Goal: Check status: Check status

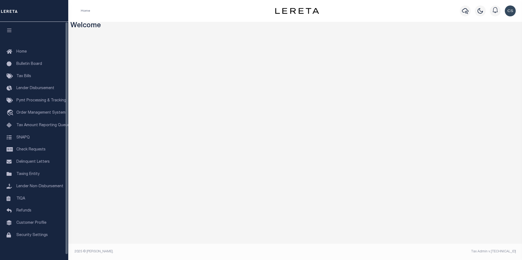
click at [149, 11] on div "Home" at bounding box center [168, 10] width 184 height 11
drag, startPoint x: 25, startPoint y: 128, endPoint x: 20, endPoint y: 128, distance: 4.4
click at [24, 128] on span "Tax Amount Reporting Queue" at bounding box center [42, 126] width 53 height 4
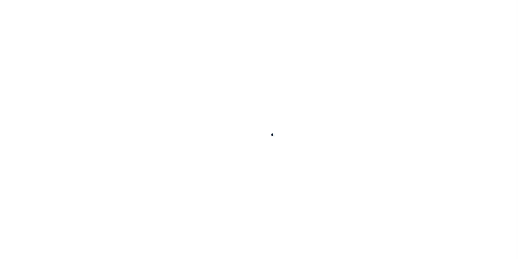
select select "100"
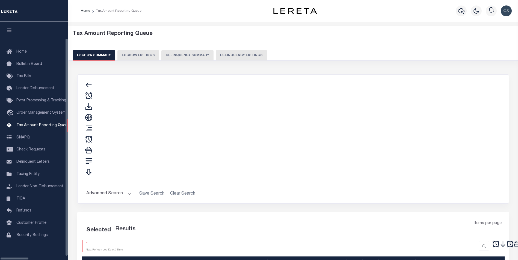
select select "100"
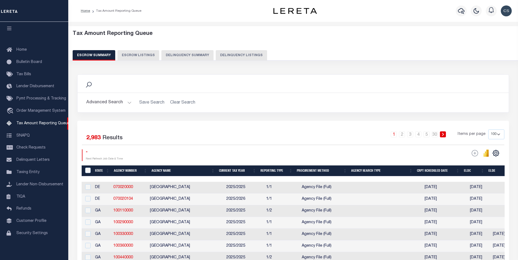
scroll to position [5, 0]
